Goal: Task Accomplishment & Management: Manage account settings

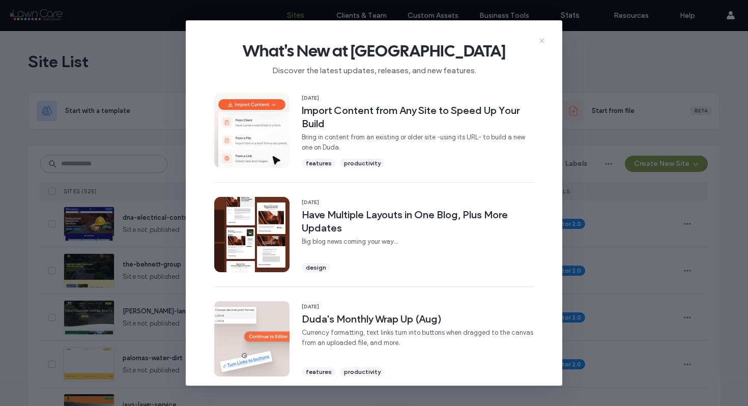
click at [540, 40] on icon at bounding box center [542, 41] width 8 height 8
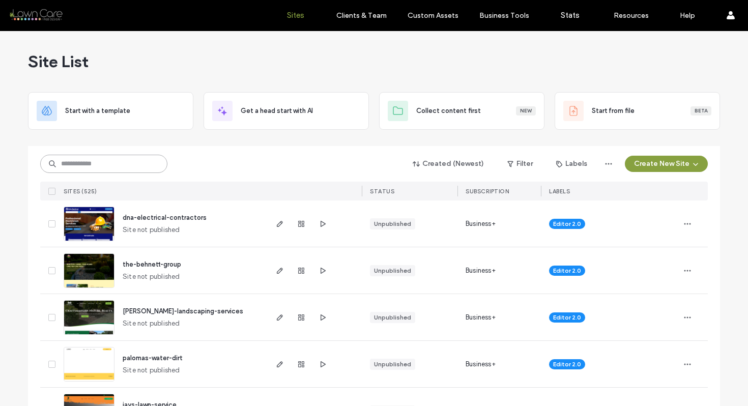
click at [140, 162] on input at bounding box center [103, 164] width 127 height 18
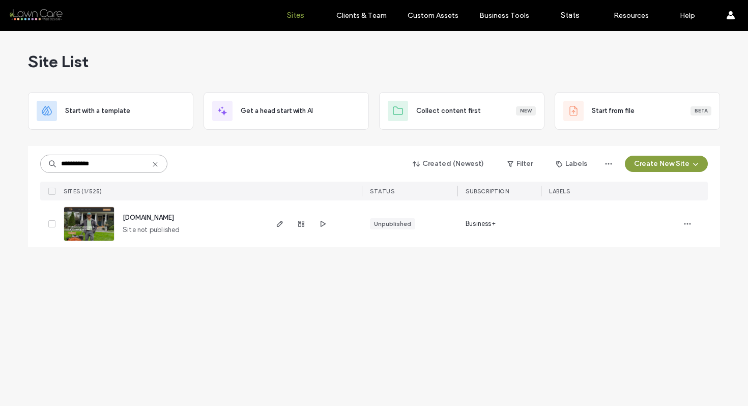
type input "**********"
click at [109, 232] on img at bounding box center [89, 241] width 50 height 69
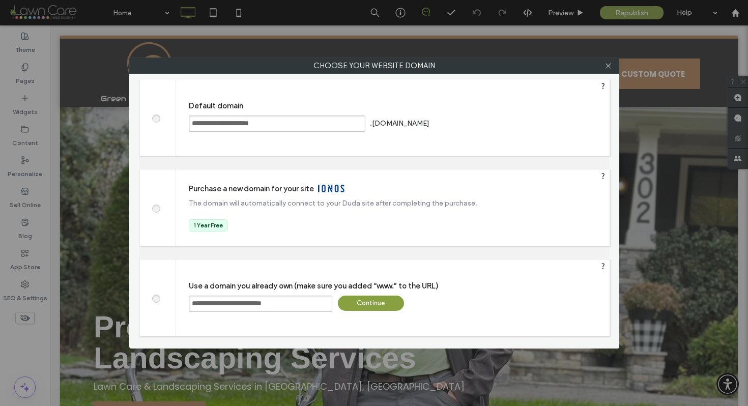
click at [353, 297] on div "Continue" at bounding box center [371, 303] width 66 height 15
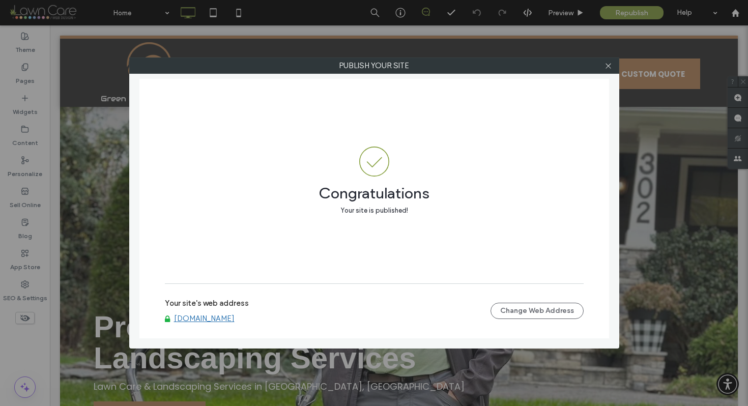
click at [215, 319] on link "www.greenempirelawncare.com" at bounding box center [204, 318] width 61 height 9
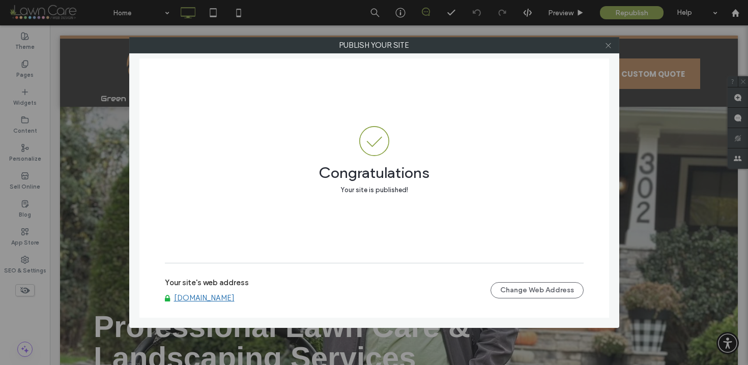
click at [610, 42] on icon at bounding box center [609, 46] width 8 height 8
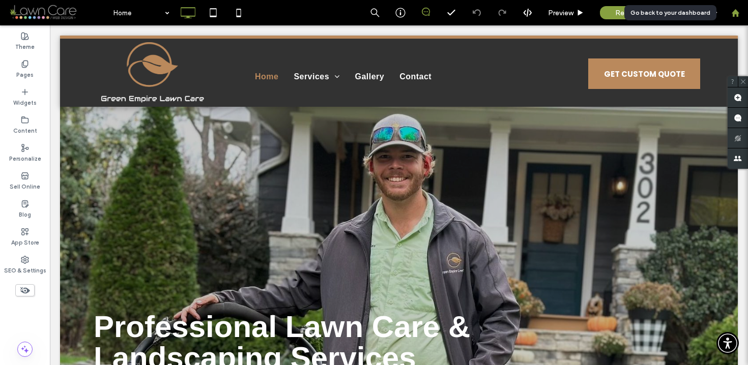
click at [733, 13] on use at bounding box center [735, 13] width 8 height 8
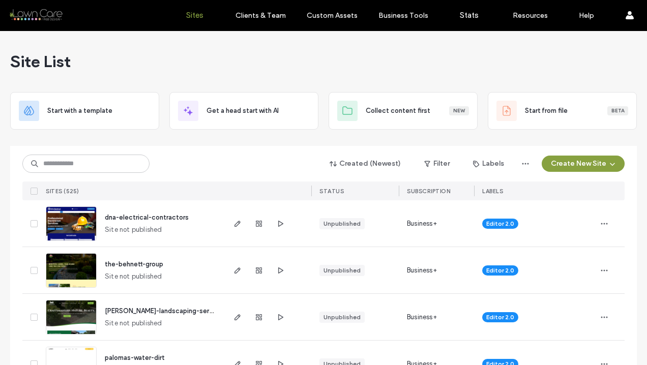
click at [169, 272] on div "the-behnett-group Site not published" at bounding box center [160, 270] width 127 height 46
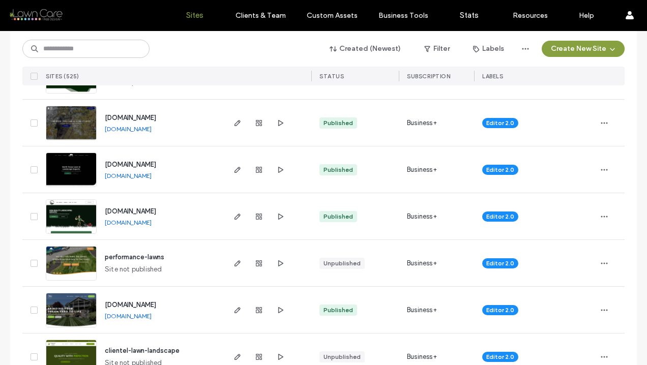
scroll to position [631, 0]
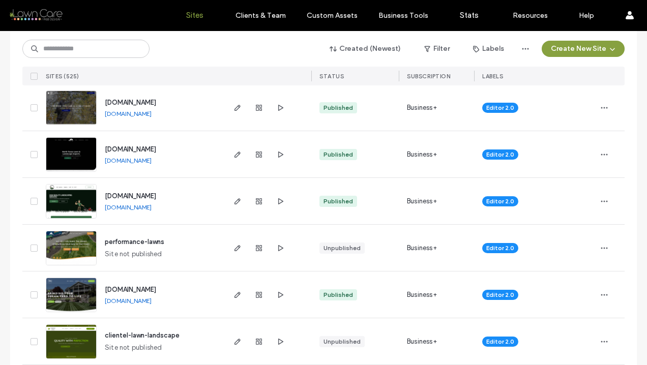
click at [71, 244] on img at bounding box center [71, 266] width 50 height 69
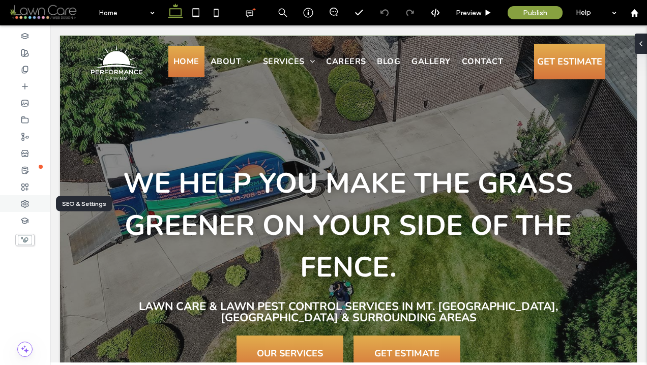
click at [29, 207] on icon at bounding box center [25, 204] width 8 height 8
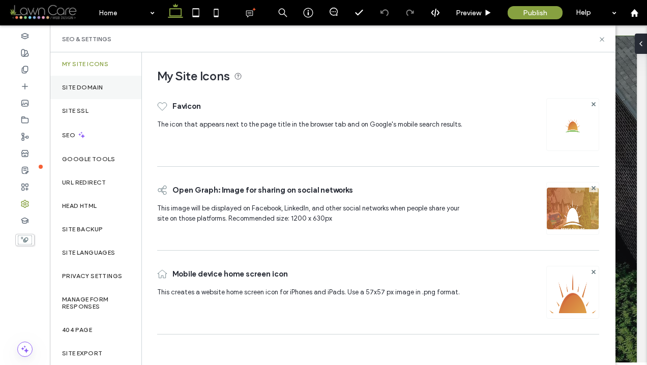
click at [87, 92] on div "Site Domain" at bounding box center [96, 87] width 92 height 23
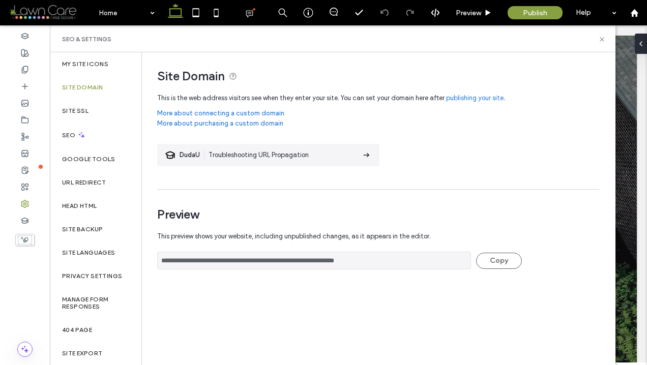
click at [471, 98] on link "publishing your site" at bounding box center [475, 98] width 58 height 10
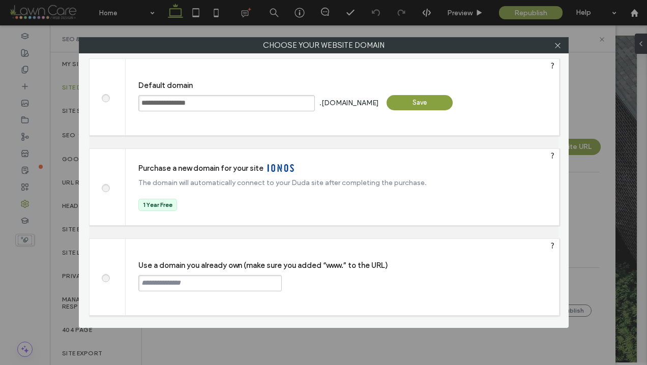
click at [105, 278] on span at bounding box center [105, 277] width 0 height 8
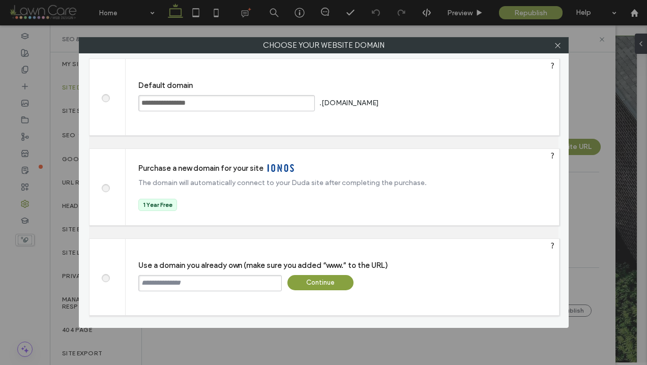
click at [147, 281] on input "text" at bounding box center [210, 283] width 144 height 16
paste input "**********"
click at [141, 283] on input "**********" at bounding box center [210, 283] width 144 height 16
type input "**********"
click at [313, 283] on div "Continue" at bounding box center [321, 282] width 66 height 15
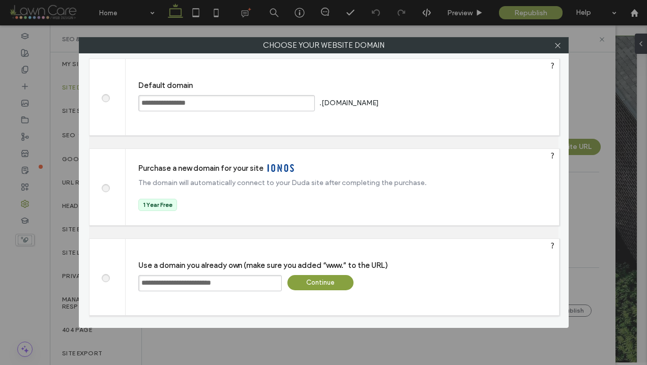
type input "**********"
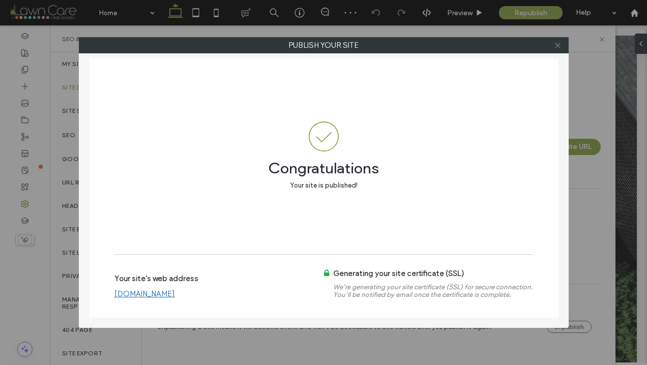
click at [561, 47] on icon at bounding box center [558, 46] width 8 height 8
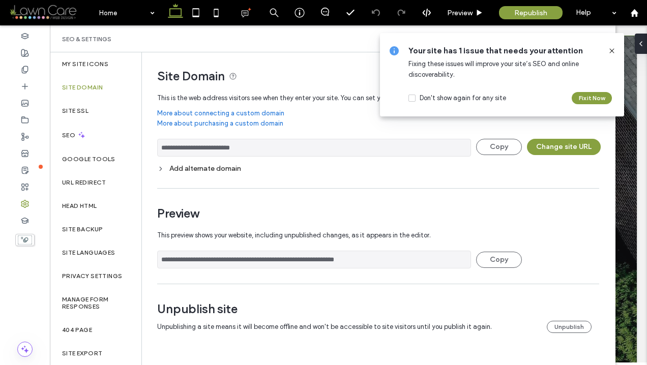
click at [613, 50] on icon at bounding box center [612, 51] width 8 height 8
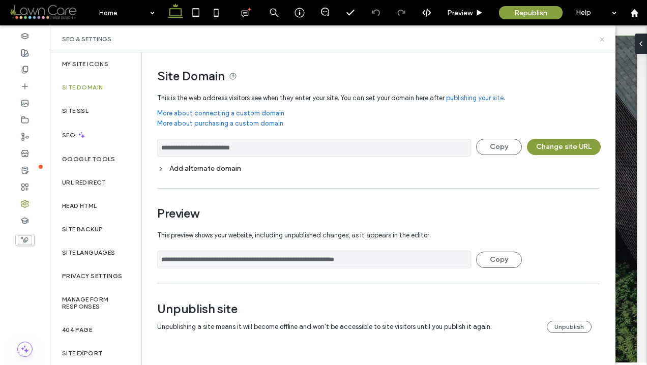
click at [601, 38] on use at bounding box center [602, 39] width 4 height 4
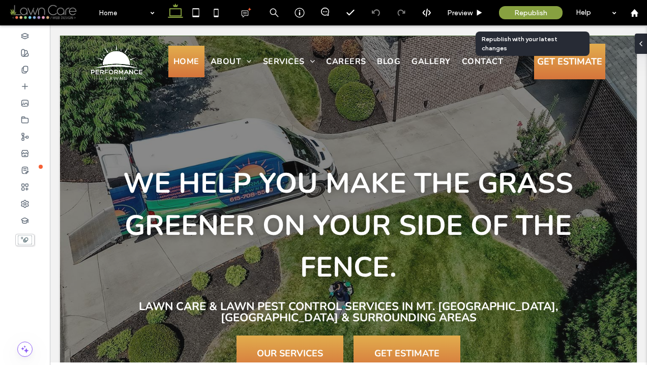
click at [528, 14] on span "Republish" at bounding box center [531, 13] width 33 height 9
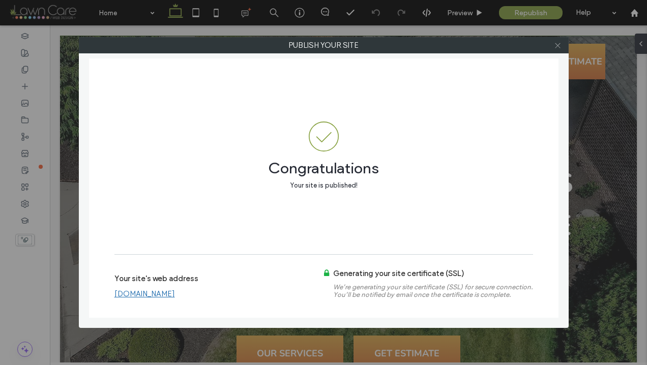
click at [556, 43] on icon at bounding box center [558, 46] width 8 height 8
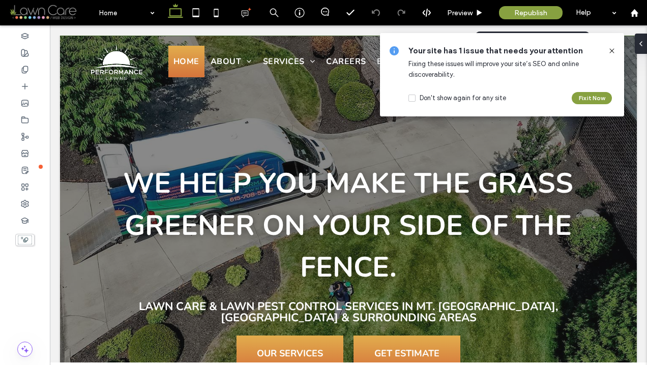
click at [546, 11] on span "Republish" at bounding box center [531, 13] width 33 height 9
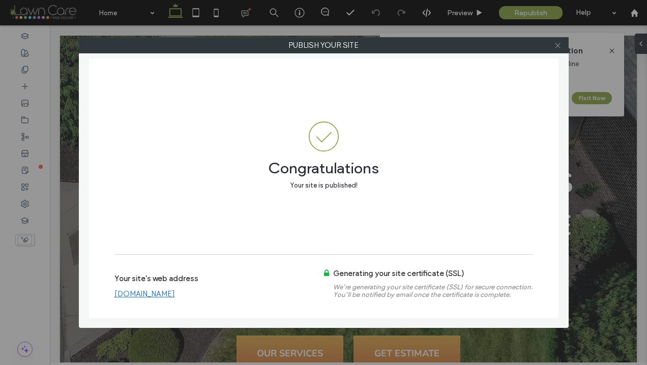
click at [558, 47] on icon at bounding box center [558, 46] width 8 height 8
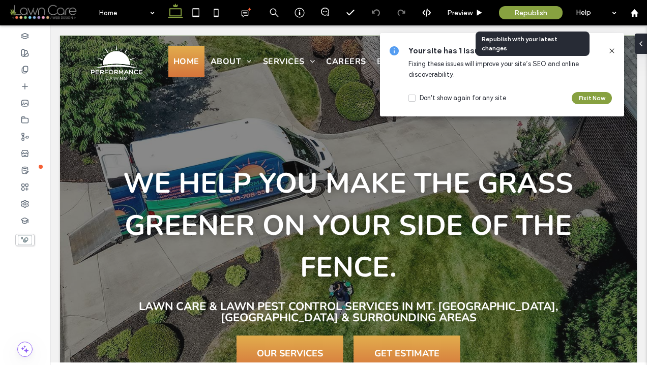
click at [552, 11] on div "Republish" at bounding box center [531, 12] width 64 height 13
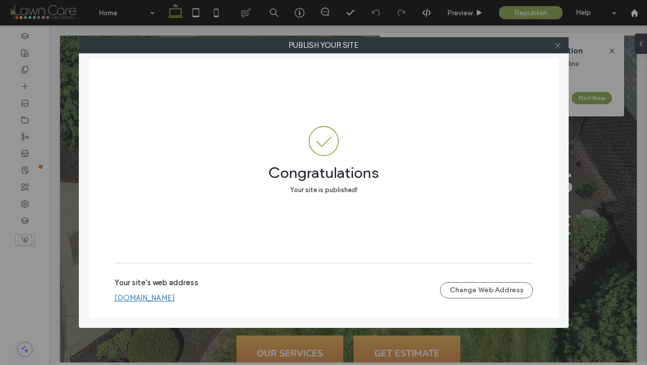
click at [556, 48] on icon at bounding box center [558, 46] width 8 height 8
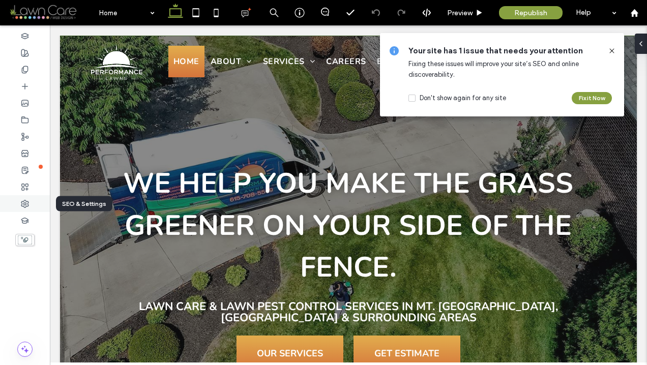
click at [27, 199] on div at bounding box center [25, 203] width 50 height 17
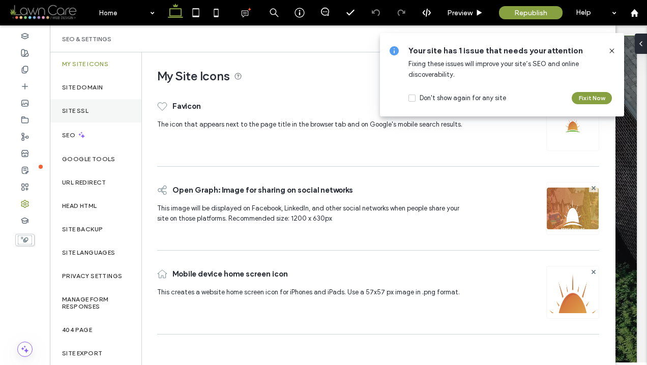
click at [79, 115] on div "Site SSL" at bounding box center [96, 110] width 92 height 23
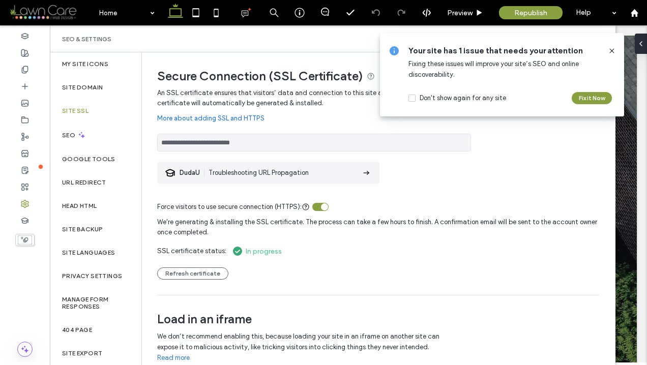
click at [613, 49] on icon at bounding box center [612, 51] width 8 height 8
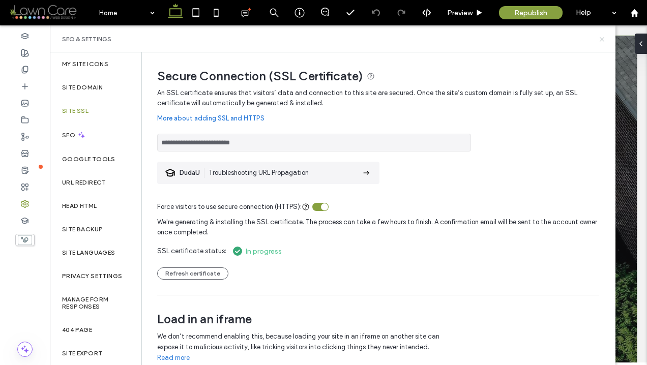
click at [601, 38] on icon at bounding box center [603, 40] width 8 height 8
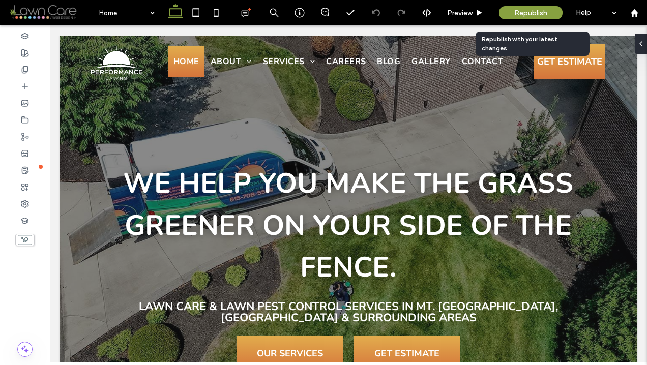
click at [547, 13] on span "Republish" at bounding box center [531, 13] width 33 height 9
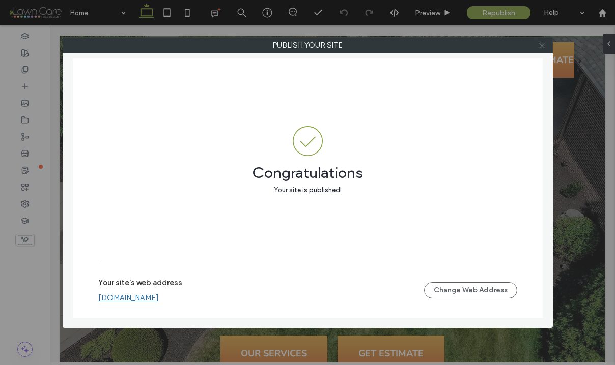
click at [543, 46] on use at bounding box center [541, 45] width 5 height 5
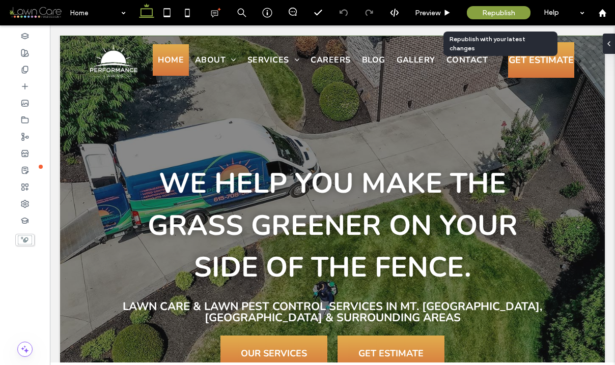
click at [504, 12] on span "Republish" at bounding box center [498, 13] width 33 height 9
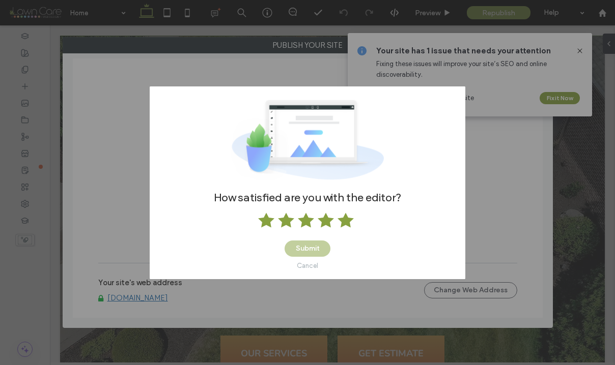
click at [344, 219] on use at bounding box center [345, 220] width 16 height 15
click at [311, 250] on button "Submit" at bounding box center [308, 249] width 46 height 16
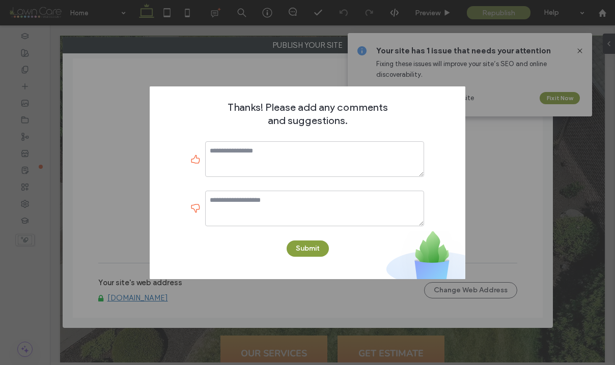
click at [502, 198] on div "Thanks! Please add any comments and suggestions. Submit" at bounding box center [307, 182] width 615 height 365
click at [304, 248] on button "Submit" at bounding box center [308, 249] width 42 height 16
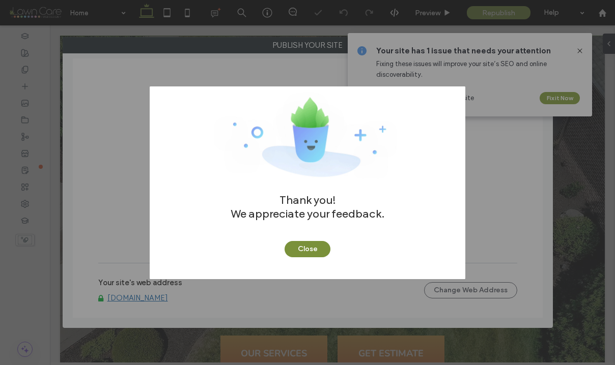
click at [307, 243] on button "Close" at bounding box center [308, 249] width 46 height 16
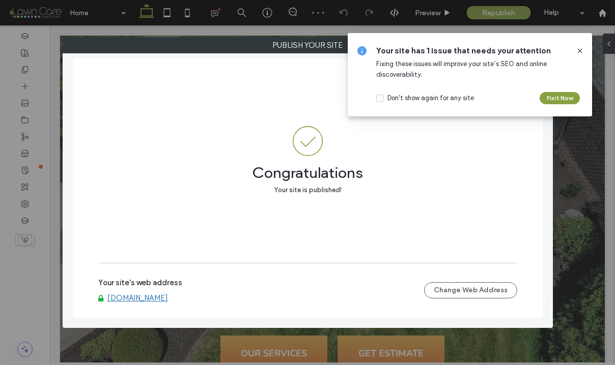
click at [579, 49] on icon at bounding box center [580, 51] width 8 height 8
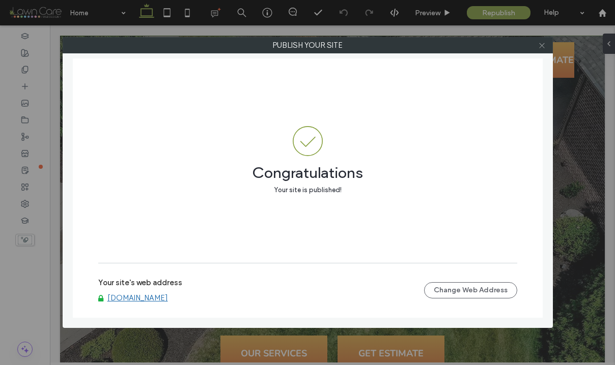
click at [543, 45] on icon at bounding box center [542, 46] width 8 height 8
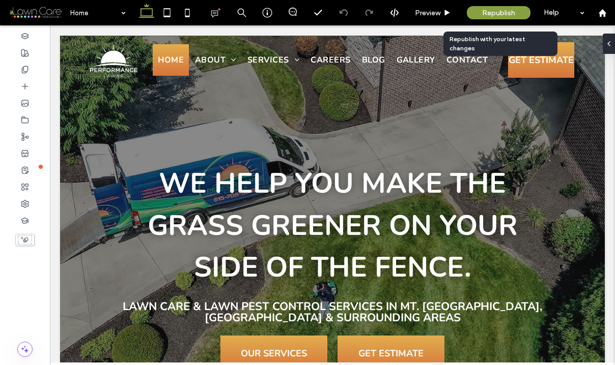
click at [518, 15] on div "Republish" at bounding box center [499, 12] width 64 height 13
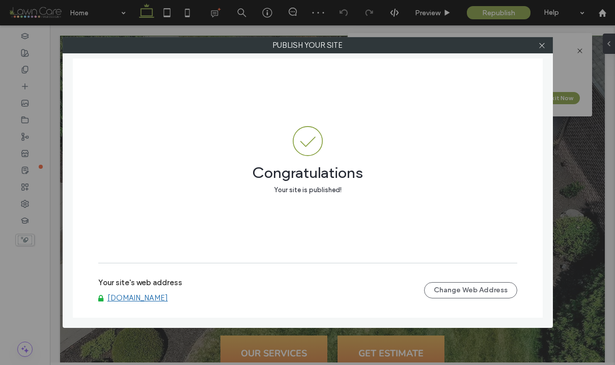
click at [149, 299] on link "[DOMAIN_NAME]" at bounding box center [137, 298] width 61 height 9
click at [543, 46] on icon at bounding box center [542, 46] width 8 height 8
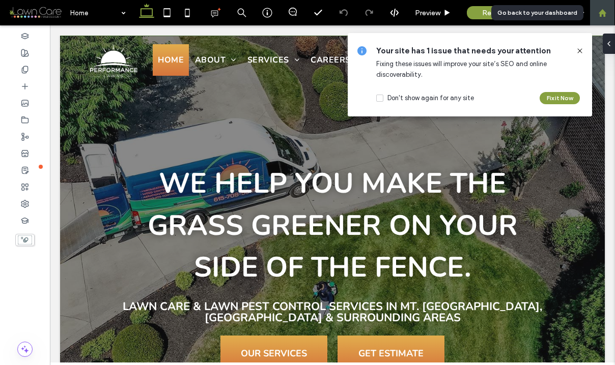
click at [604, 12] on use at bounding box center [602, 13] width 8 height 8
